Goal: Task Accomplishment & Management: Manage account settings

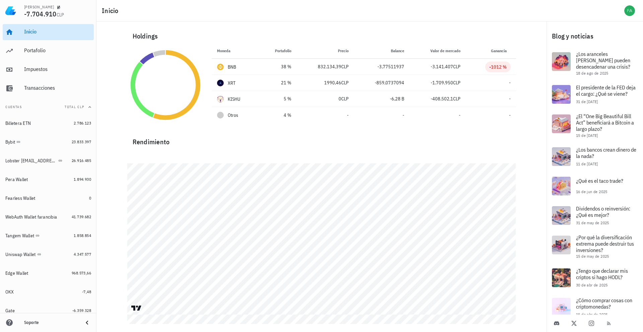
click at [70, 36] on div "Inicio" at bounding box center [57, 31] width 67 height 15
click at [62, 51] on div "Portafolio" at bounding box center [57, 50] width 67 height 6
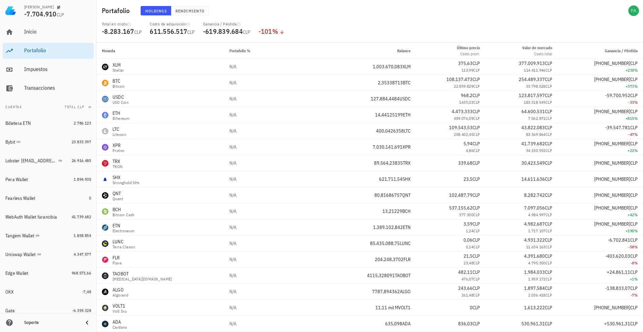
scroll to position [0, 0]
click at [529, 13] on div "Portafolio Holdings Rendimiento" at bounding box center [369, 10] width 546 height 21
click at [635, 13] on div "avatar" at bounding box center [633, 10] width 11 height 11
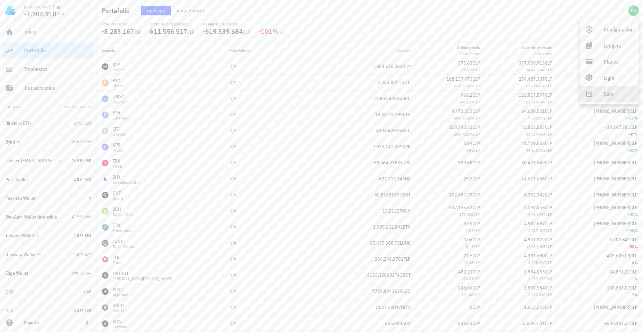
click at [608, 94] on div "Salir" at bounding box center [619, 93] width 30 height 13
